Goal: Task Accomplishment & Management: Complete application form

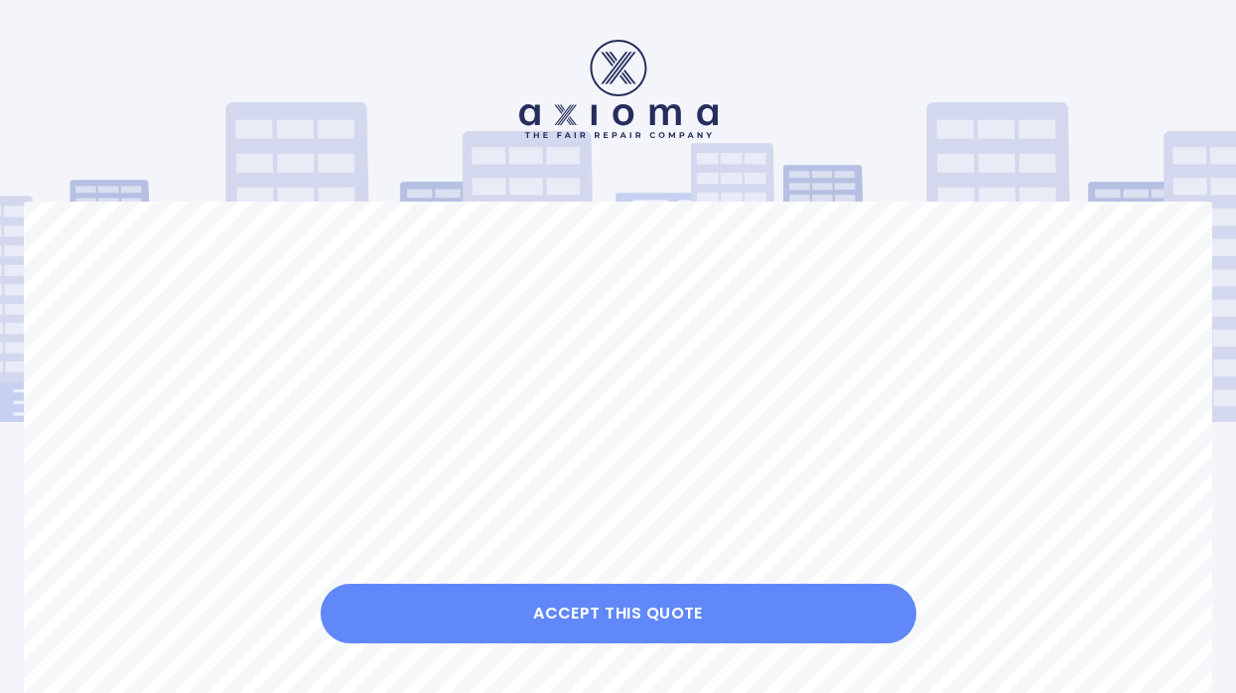
click at [614, 618] on button "Accept this Quote" at bounding box center [619, 614] width 596 height 60
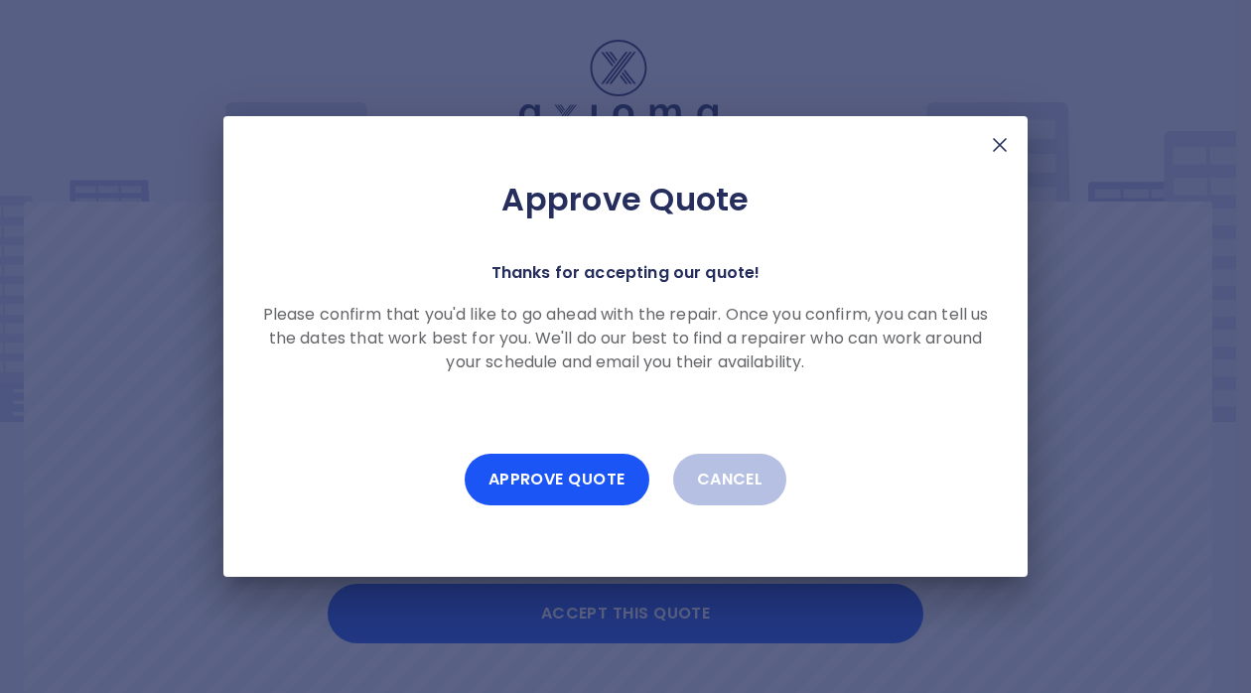
click at [527, 479] on button "Approve Quote" at bounding box center [557, 480] width 185 height 52
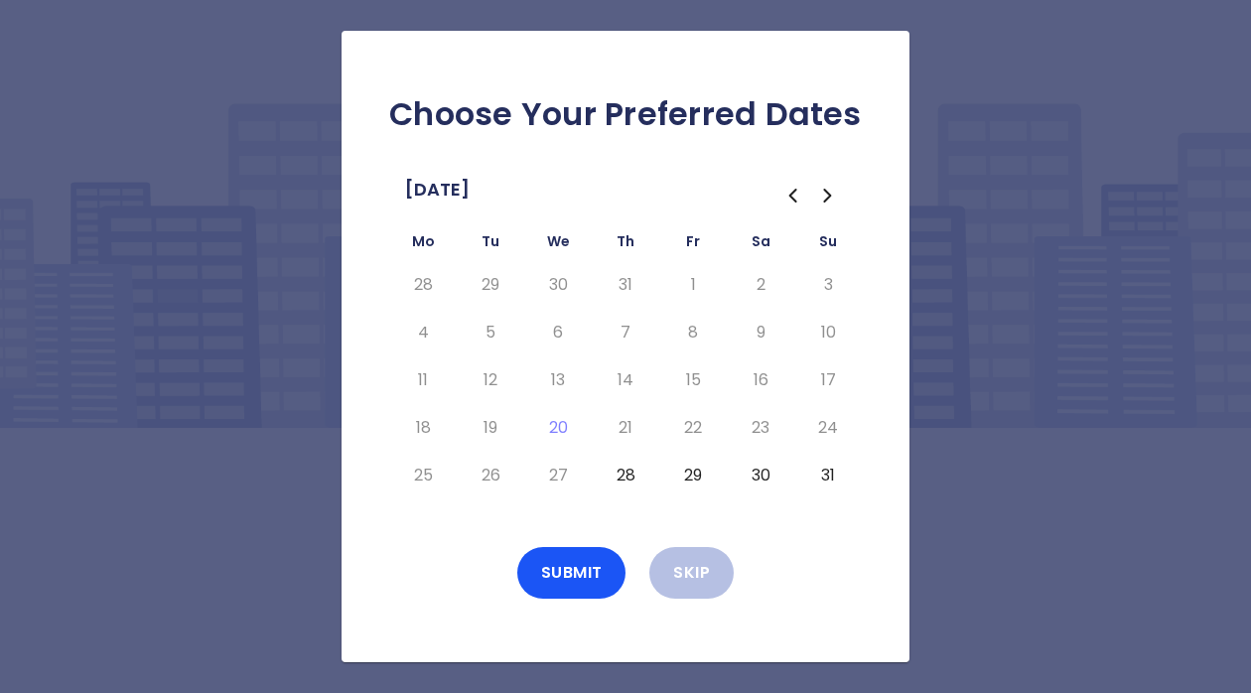
click at [827, 204] on icon "Go to the Next Month" at bounding box center [828, 196] width 24 height 24
click at [693, 283] on button "5" at bounding box center [693, 285] width 36 height 32
click at [795, 191] on icon "Go to the Previous Month" at bounding box center [793, 196] width 6 height 12
click at [689, 475] on button "29" at bounding box center [693, 476] width 36 height 32
click at [569, 566] on button "Submit" at bounding box center [571, 573] width 109 height 52
